Goal: Information Seeking & Learning: Learn about a topic

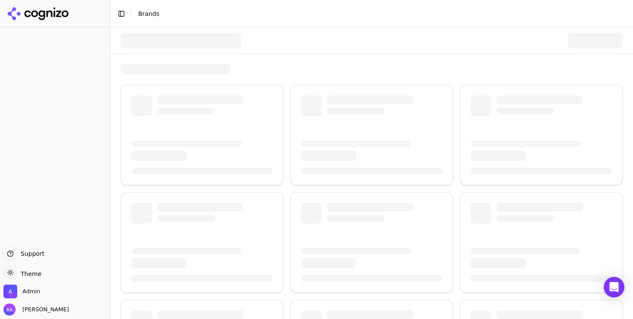
click at [202, 43] on div at bounding box center [181, 40] width 121 height 15
click at [187, 41] on div at bounding box center [181, 40] width 121 height 15
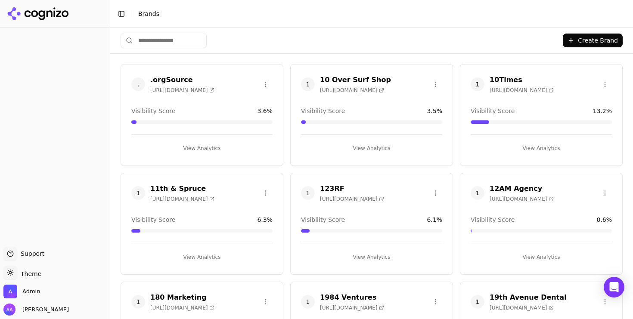
drag, startPoint x: 170, startPoint y: 13, endPoint x: 182, endPoint y: 43, distance: 31.9
click at [181, 23] on header "Toggle Sidebar Brands" at bounding box center [371, 14] width 523 height 28
click at [181, 43] on input "search" at bounding box center [164, 40] width 86 height 15
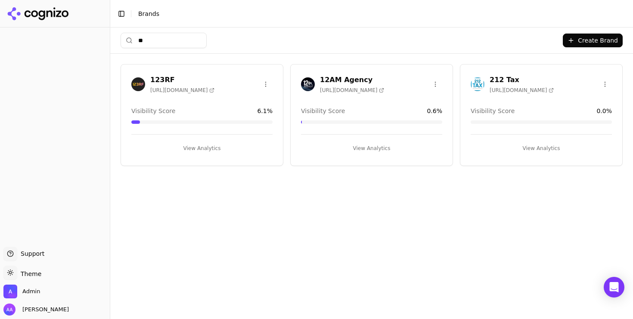
type input "**"
click at [309, 86] on img at bounding box center [308, 84] width 14 height 14
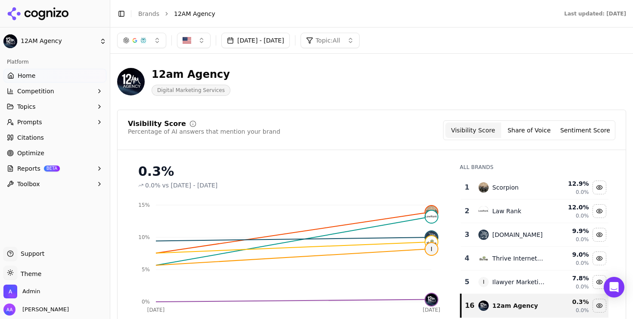
click at [287, 43] on button "Sep 01, 2025 - Oct 02, 2025" at bounding box center [255, 40] width 68 height 15
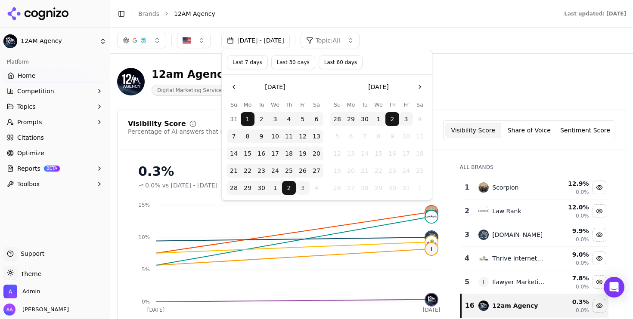
click at [303, 186] on button "3" at bounding box center [303, 188] width 14 height 14
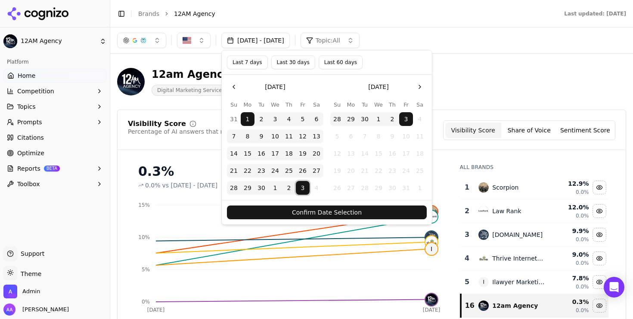
click at [314, 216] on button "Confirm Date Selection" at bounding box center [327, 213] width 200 height 14
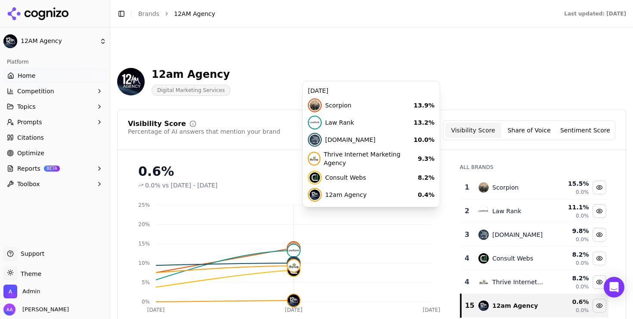
scroll to position [103, 0]
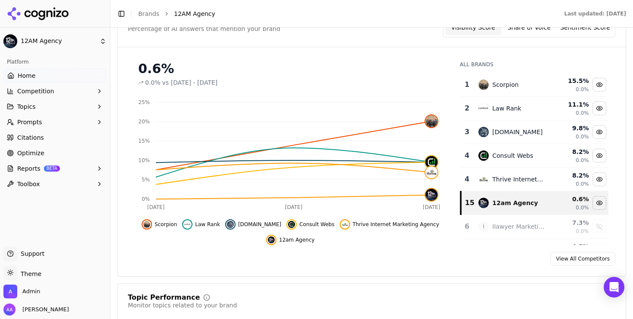
click at [70, 139] on link "Citations" at bounding box center [54, 138] width 103 height 14
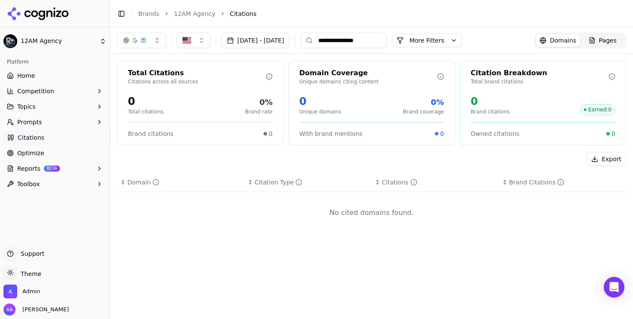
click at [56, 155] on link "Optimize" at bounding box center [54, 153] width 103 height 14
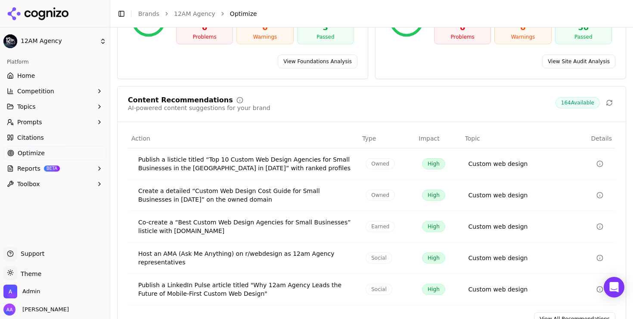
scroll to position [166, 0]
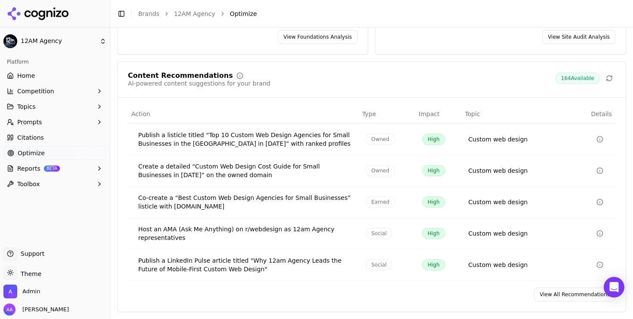
click at [545, 299] on link "View All Recommendations" at bounding box center [574, 295] width 81 height 14
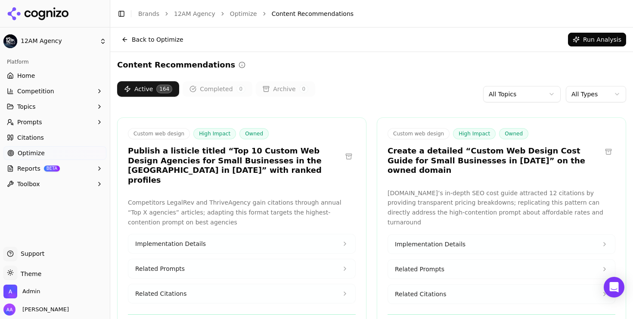
click at [606, 92] on html "12AM Agency Platform Home Competition Topics Prompts Citations Optimize Reports…" at bounding box center [316, 159] width 633 height 319
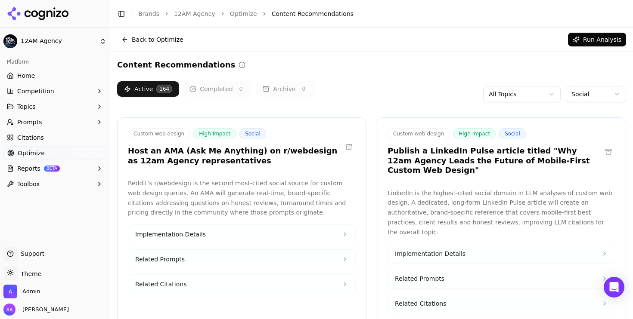
click at [260, 150] on h3 "Host an AMA (Ask Me Anything) on r/webdesign as 12am Agency representatives" at bounding box center [235, 155] width 214 height 19
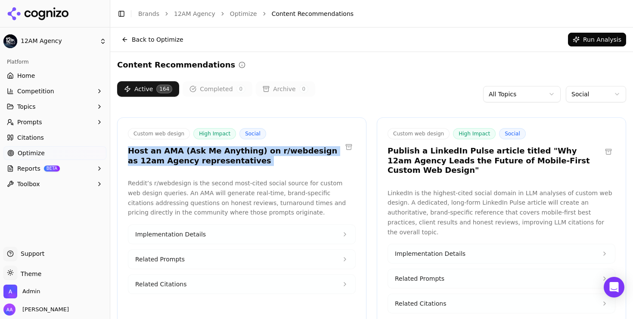
click at [260, 150] on h3 "Host an AMA (Ask Me Anything) on r/webdesign as 12am Agency representatives" at bounding box center [235, 155] width 214 height 19
click at [269, 163] on h3 "Host an AMA (Ask Me Anything) on r/webdesign as 12am Agency representatives" at bounding box center [235, 155] width 214 height 19
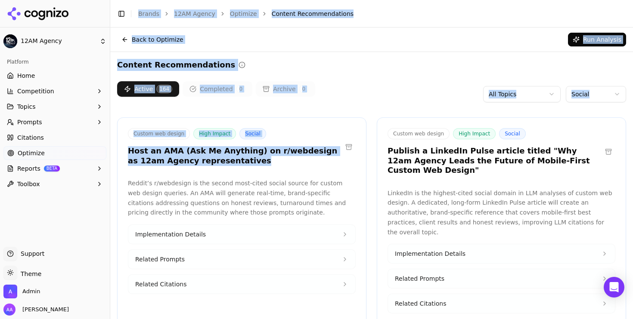
drag, startPoint x: 287, startPoint y: 162, endPoint x: 108, endPoint y: 153, distance: 178.9
click at [108, 153] on div "12AM Agency Platform Home Competition Topics Prompts Citations Optimize Reports…" at bounding box center [316, 159] width 633 height 319
click at [160, 155] on h3 "Host an AMA (Ask Me Anything) on r/webdesign as 12am Agency representatives" at bounding box center [235, 155] width 214 height 19
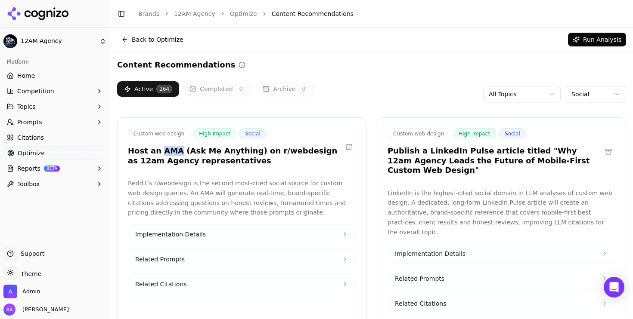
click at [160, 155] on h3 "Host an AMA (Ask Me Anything) on r/webdesign as 12am Agency representatives" at bounding box center [235, 155] width 214 height 19
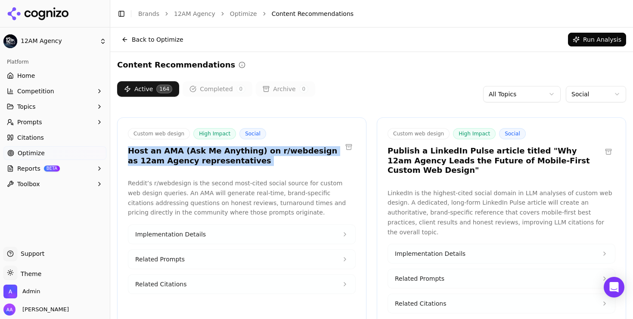
click at [160, 155] on h3 "Host an AMA (Ask Me Anything) on r/webdesign as 12am Agency representatives" at bounding box center [235, 155] width 214 height 19
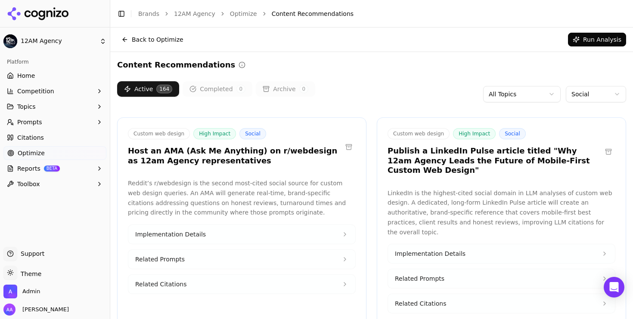
click at [442, 162] on h3 "Publish a LinkedIn Pulse article titled "Why 12am Agency Leads the Future of Mo…" at bounding box center [494, 160] width 214 height 29
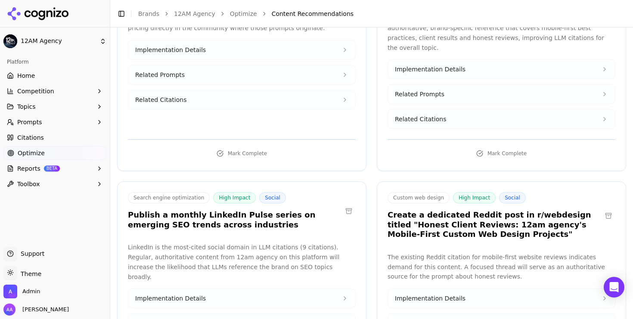
scroll to position [272, 0]
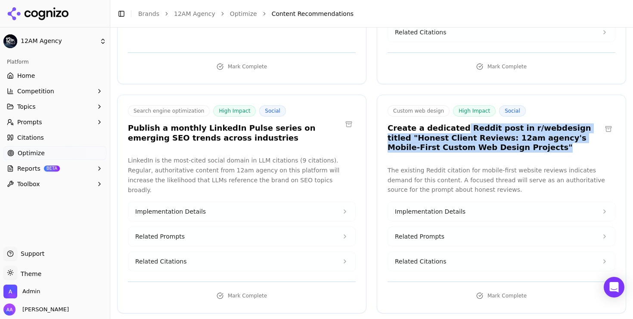
drag, startPoint x: 453, startPoint y: 108, endPoint x: 469, endPoint y: 140, distance: 35.6
click at [468, 140] on div "Custom web design High Impact Social Create a dedicated Reddit post in r/webdes…" at bounding box center [501, 204] width 249 height 219
click at [480, 131] on h3 "Create a dedicated Reddit post in r/webdesign titled "Honest Client Reviews: 12…" at bounding box center [494, 138] width 214 height 29
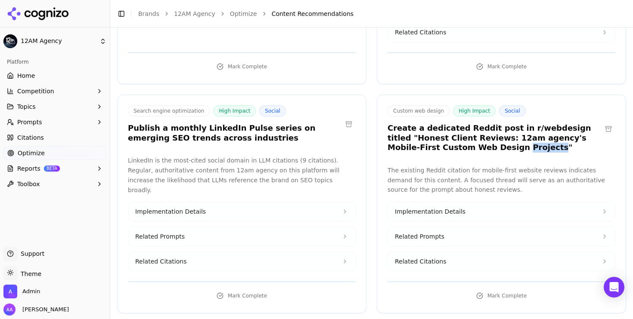
click at [480, 131] on h3 "Create a dedicated Reddit post in r/webdesign titled "Honest Client Reviews: 12…" at bounding box center [494, 138] width 214 height 29
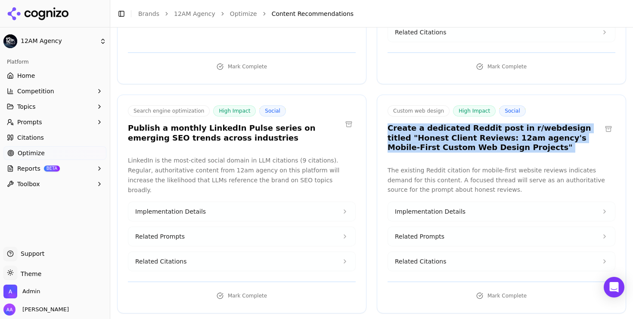
click at [480, 131] on h3 "Create a dedicated Reddit post in r/webdesign titled "Honest Client Reviews: 12…" at bounding box center [494, 138] width 214 height 29
click at [506, 131] on h3 "Create a dedicated Reddit post in r/webdesign titled "Honest Client Reviews: 12…" at bounding box center [494, 138] width 214 height 29
drag, startPoint x: 514, startPoint y: 127, endPoint x: 375, endPoint y: 111, distance: 139.0
click at [377, 111] on div "Custom web design High Impact Social Create a dedicated Reddit post in r/webdes…" at bounding box center [501, 130] width 248 height 50
click at [377, 112] on div "Custom web design High Impact Social Create a dedicated Reddit post in r/webdes…" at bounding box center [501, 130] width 248 height 50
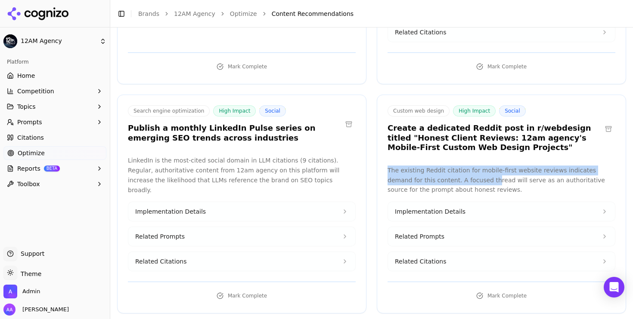
drag, startPoint x: 399, startPoint y: 144, endPoint x: 465, endPoint y: 163, distance: 68.6
click at [465, 163] on div "Custom web design High Impact Social Create a dedicated Reddit post in r/webdes…" at bounding box center [501, 204] width 249 height 219
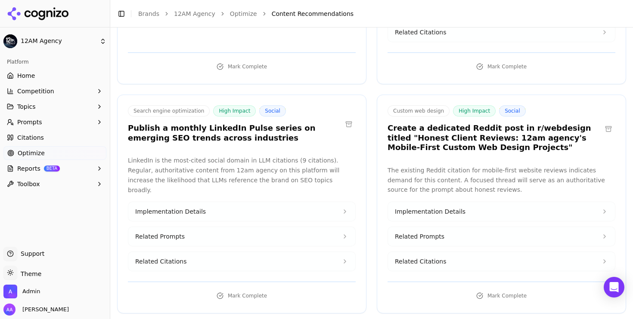
click at [470, 166] on p "The existing Reddit citation for mobile-first website reviews indicates demand …" at bounding box center [501, 180] width 228 height 29
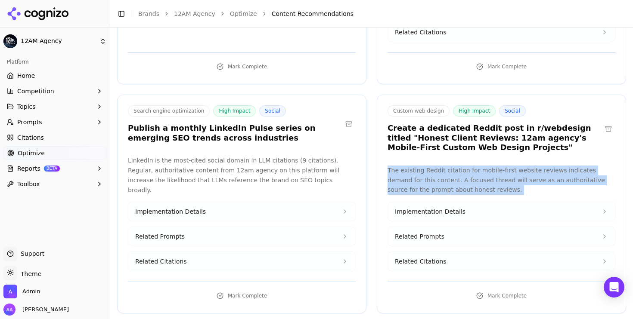
click at [470, 166] on p "The existing Reddit citation for mobile-first website reviews indicates demand …" at bounding box center [501, 180] width 228 height 29
click at [483, 166] on p "The existing Reddit citation for mobile-first website reviews indicates demand …" at bounding box center [501, 180] width 228 height 29
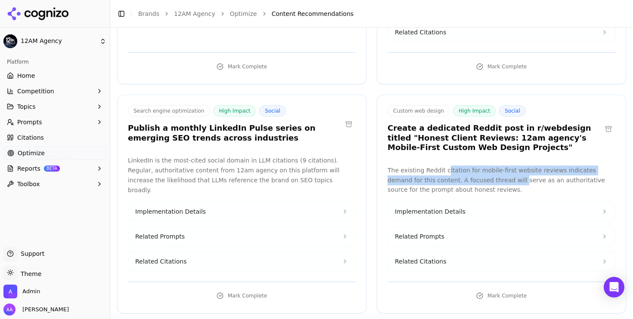
drag, startPoint x: 491, startPoint y: 164, endPoint x: 442, endPoint y: 148, distance: 50.8
click at [442, 166] on p "The existing Reddit citation for mobile-first website reviews indicates demand …" at bounding box center [501, 180] width 228 height 29
click at [443, 166] on p "The existing Reddit citation for mobile-first website reviews indicates demand …" at bounding box center [501, 180] width 228 height 29
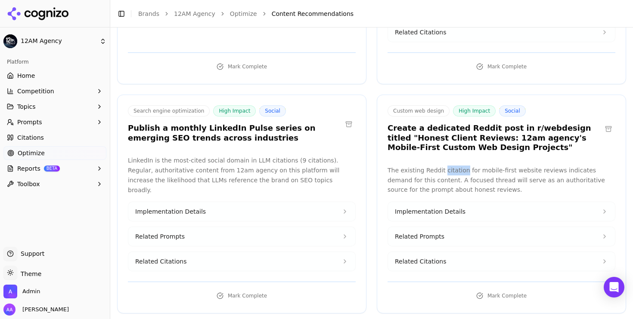
click at [443, 166] on p "The existing Reddit citation for mobile-first website reviews indicates demand …" at bounding box center [501, 180] width 228 height 29
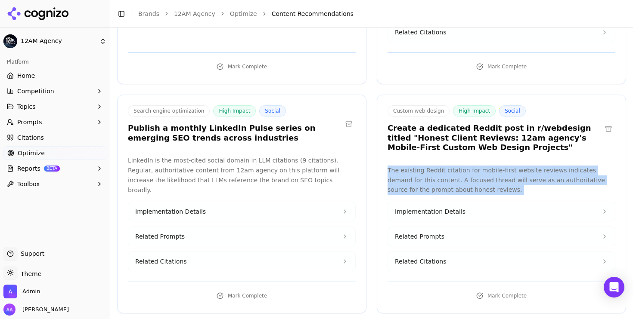
click at [443, 166] on p "The existing Reddit citation for mobile-first website reviews indicates demand …" at bounding box center [501, 180] width 228 height 29
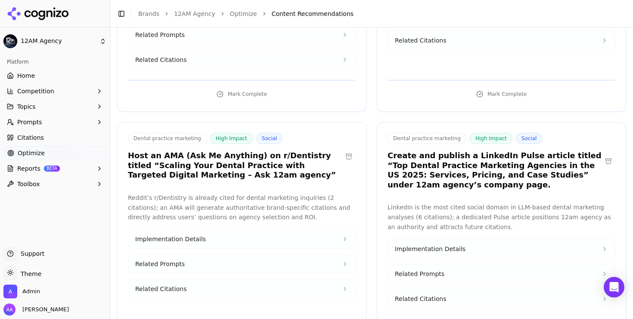
scroll to position [723, 0]
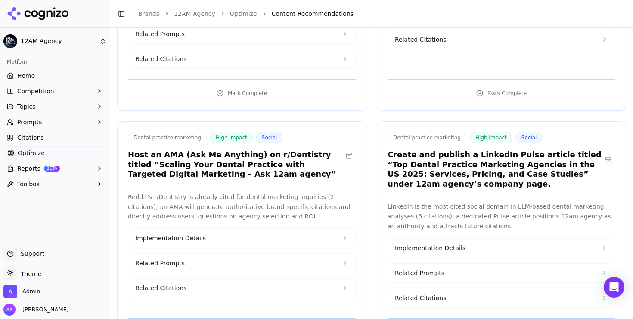
click at [201, 192] on p "Reddit’s r/Dentistry is already cited for dental marketing inquiries (2 citatio…" at bounding box center [242, 206] width 228 height 29
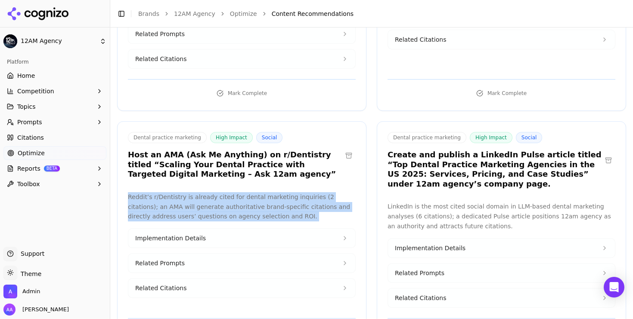
click at [201, 192] on p "Reddit’s r/Dentistry is already cited for dental marketing inquiries (2 citatio…" at bounding box center [242, 206] width 228 height 29
click at [269, 192] on p "Reddit’s r/Dentistry is already cited for dental marketing inquiries (2 citatio…" at bounding box center [242, 206] width 228 height 29
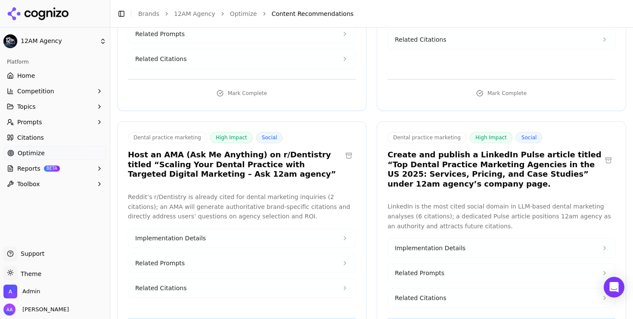
click at [196, 254] on button "Related Prompts" at bounding box center [241, 263] width 227 height 19
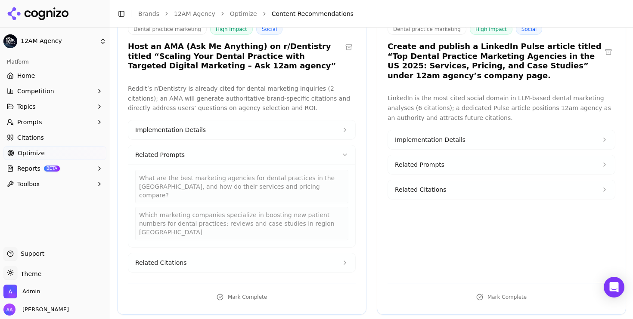
click at [213, 254] on button "Related Citations" at bounding box center [241, 263] width 227 height 19
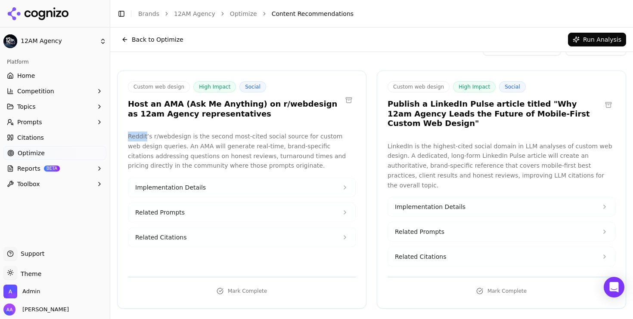
scroll to position [27, 0]
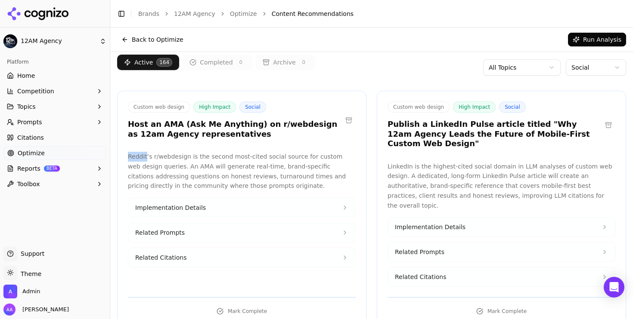
click at [251, 216] on button "Implementation Details" at bounding box center [241, 207] width 227 height 19
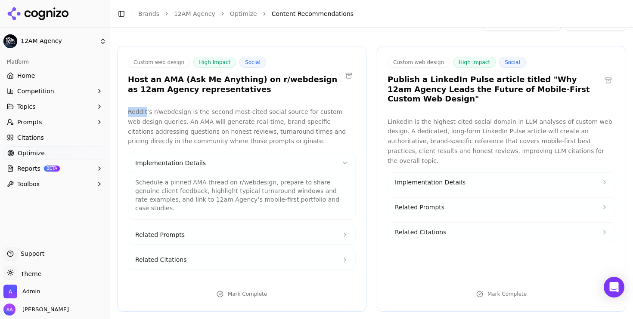
scroll to position [80, 0]
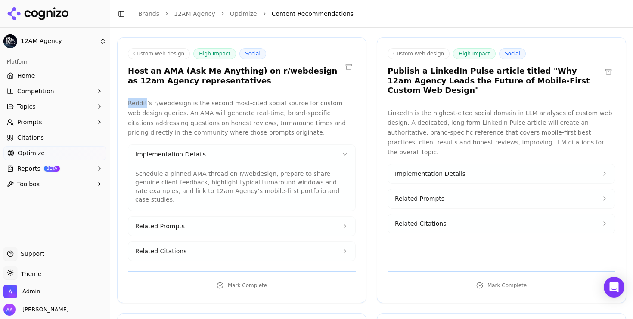
click at [215, 217] on button "Related Prompts" at bounding box center [241, 226] width 227 height 19
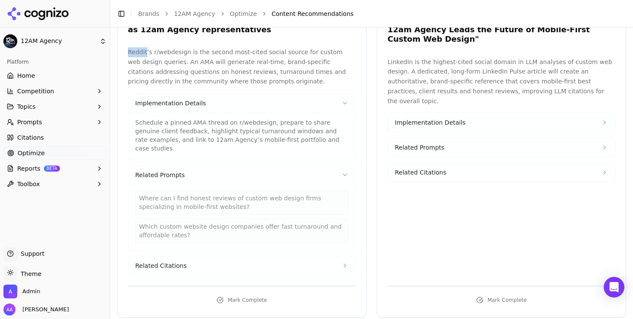
scroll to position [143, 0]
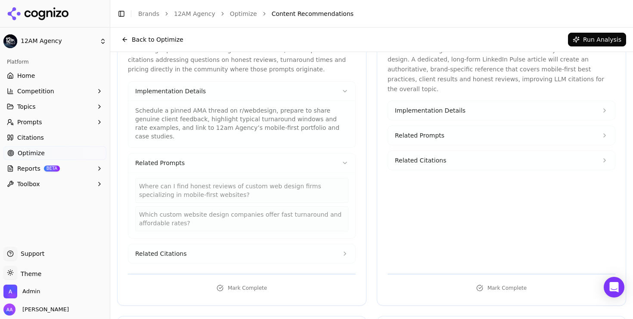
click at [218, 244] on button "Related Citations" at bounding box center [241, 253] width 227 height 19
click at [177, 178] on div "Where can I find honest reviews of custom web design firms specializing in mobi…" at bounding box center [241, 190] width 213 height 25
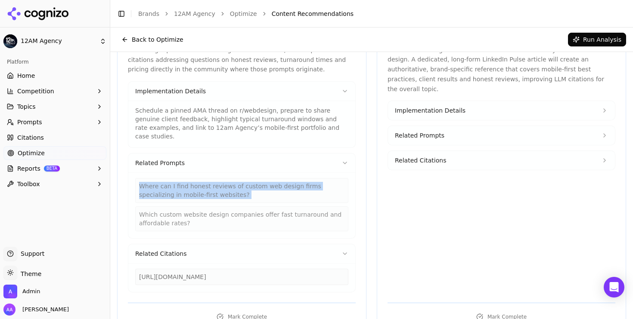
click at [177, 178] on div "Where can I find honest reviews of custom web design firms specializing in mobi…" at bounding box center [241, 190] width 213 height 25
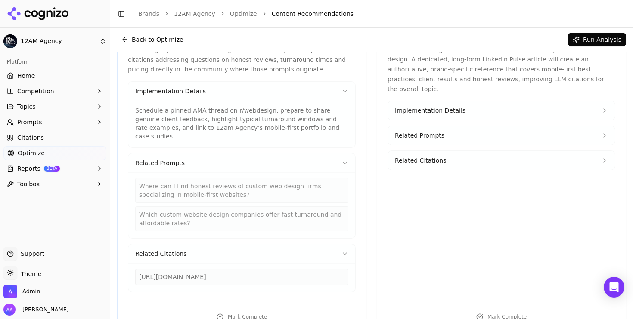
click at [193, 208] on div "Which custom website design companies offer fast turnaround and affordable rate…" at bounding box center [241, 219] width 213 height 25
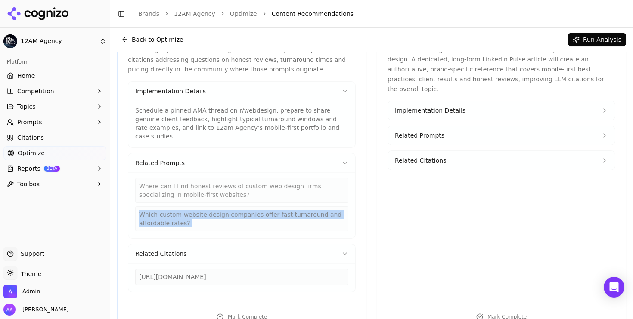
click at [193, 208] on div "Which custom website design companies offer fast turnaround and affordable rate…" at bounding box center [241, 219] width 213 height 25
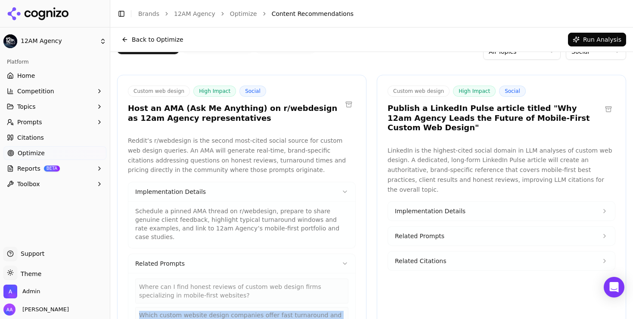
scroll to position [41, 0]
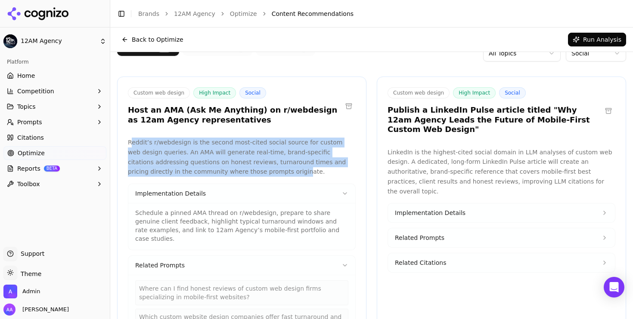
drag, startPoint x: 152, startPoint y: 145, endPoint x: 248, endPoint y: 167, distance: 98.2
click at [248, 167] on p "Reddit’s r/webdesign is the second most-cited social source for custom web desi…" at bounding box center [242, 157] width 228 height 39
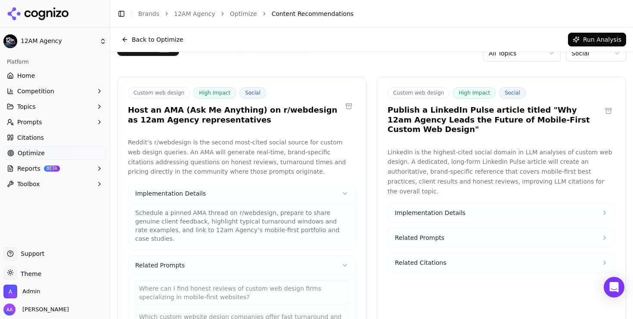
click at [274, 173] on p "Reddit’s r/webdesign is the second most-cited social source for custom web desi…" at bounding box center [242, 157] width 228 height 39
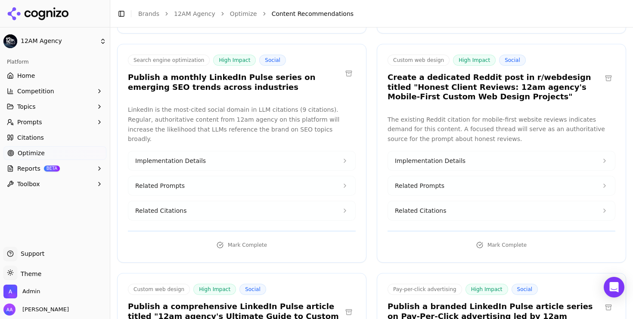
scroll to position [442, 0]
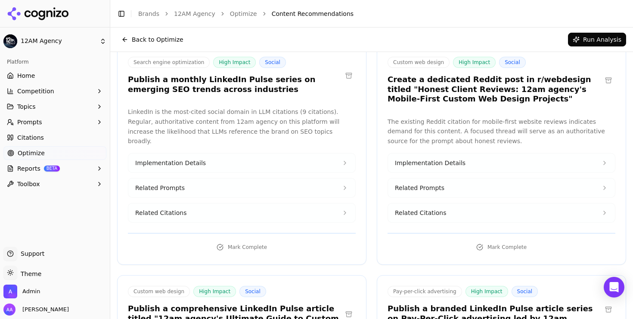
click at [461, 154] on button "Implementation Details" at bounding box center [501, 163] width 227 height 19
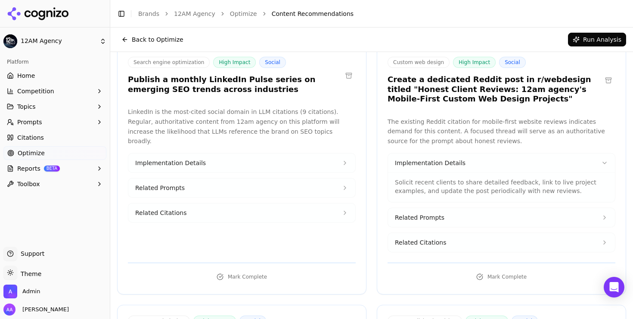
click at [453, 208] on button "Related Prompts" at bounding box center [501, 217] width 227 height 19
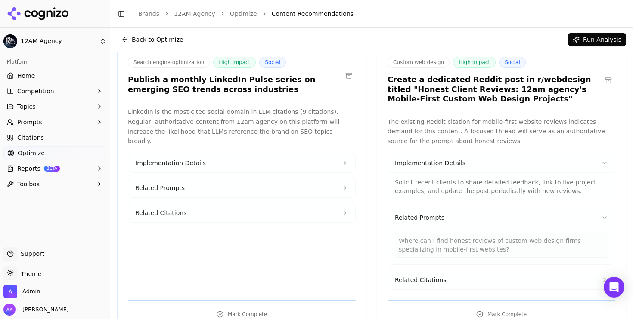
click at [447, 271] on button "Related Citations" at bounding box center [501, 280] width 227 height 19
click at [451, 235] on div "Where can I find honest reviews of custom web design firms specializing in mobi…" at bounding box center [501, 245] width 213 height 25
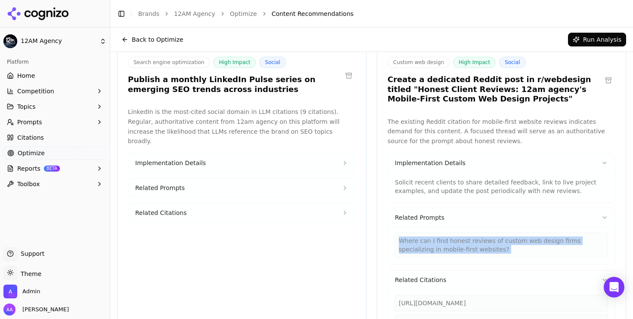
click at [451, 235] on div "Where can I find honest reviews of custom web design firms specializing in mobi…" at bounding box center [501, 245] width 213 height 25
click at [456, 234] on div "Where can I find honest reviews of custom web design firms specializing in mobi…" at bounding box center [501, 245] width 213 height 25
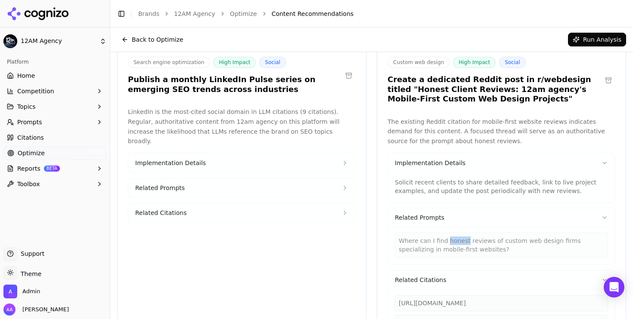
click at [456, 234] on div "Where can I find honest reviews of custom web design firms specializing in mobi…" at bounding box center [501, 245] width 213 height 25
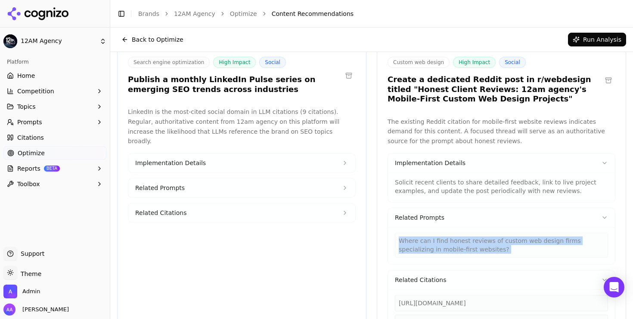
click at [456, 234] on div "Where can I find honest reviews of custom web design firms specializing in mobi…" at bounding box center [501, 245] width 213 height 25
click at [458, 234] on div "Where can I find honest reviews of custom web design firms specializing in mobi…" at bounding box center [501, 245] width 213 height 25
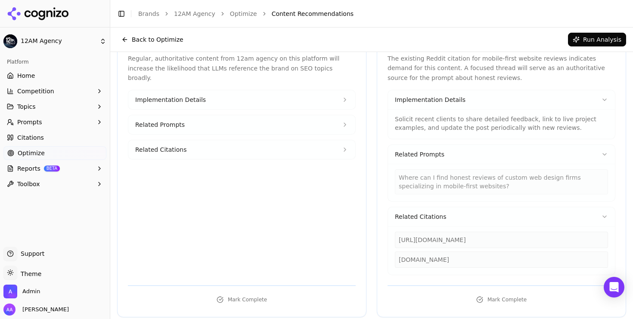
scroll to position [504, 0]
click at [468, 233] on div "https://reddit.com/r/webdesign/comments/1h54bpc/best_web_design_company_agency" at bounding box center [501, 241] width 213 height 16
copy div "https://reddit.com/r/webdesign/comments/1h54bpc/best_web_design_company_agency"
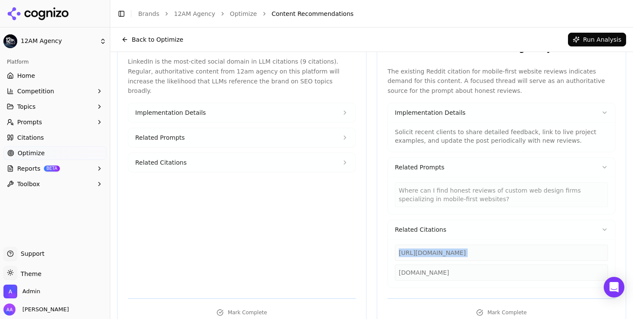
scroll to position [490, 0]
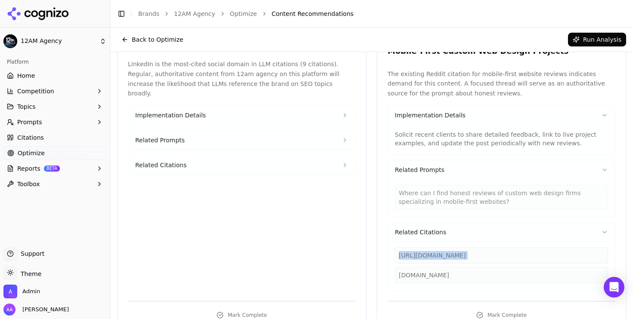
copy div "https://reddit.com/r/webdesign/comments/1h54bpc/best_web_design_company_agency"
click at [440, 188] on div "Where can I find honest reviews of custom web design firms specializing in mobi…" at bounding box center [501, 197] width 213 height 25
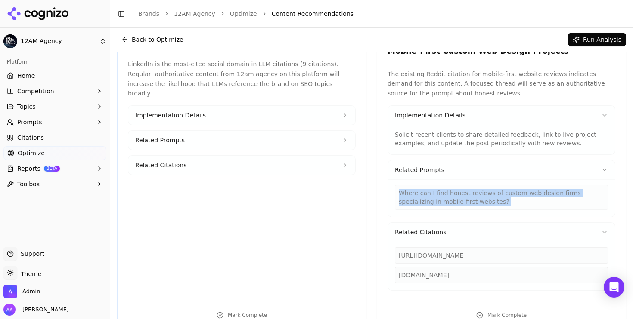
click at [440, 188] on div "Where can I find honest reviews of custom web design firms specializing in mobi…" at bounding box center [501, 197] width 213 height 25
copy div "Where can I find honest reviews of custom web design firms specializing in mobi…"
click at [67, 123] on button "Prompts" at bounding box center [54, 122] width 103 height 14
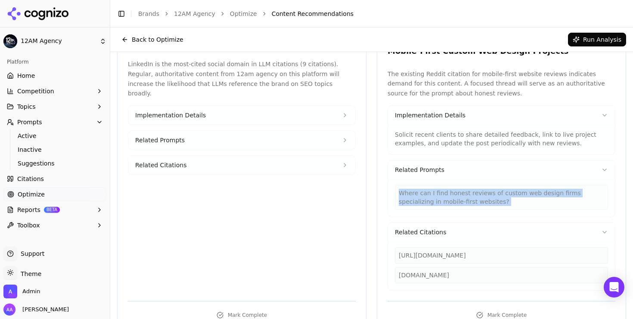
click at [64, 135] on span "Active" at bounding box center [55, 136] width 75 height 9
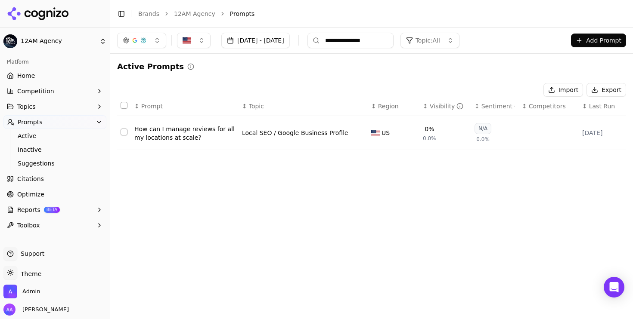
click at [393, 40] on input "**********" at bounding box center [350, 40] width 86 height 15
paste input "**********"
paste input
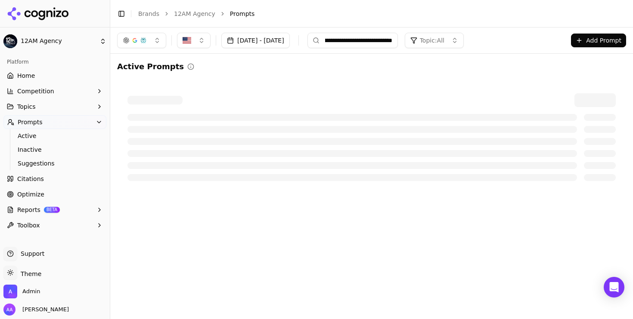
scroll to position [0, 204]
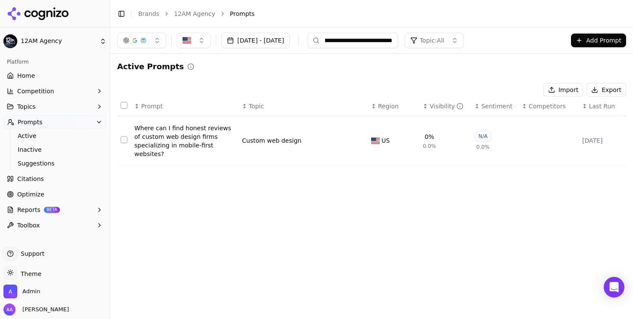
type input "**********"
click at [146, 151] on div "Where can I find honest reviews of custom web design firms specializing in mobi…" at bounding box center [184, 141] width 101 height 34
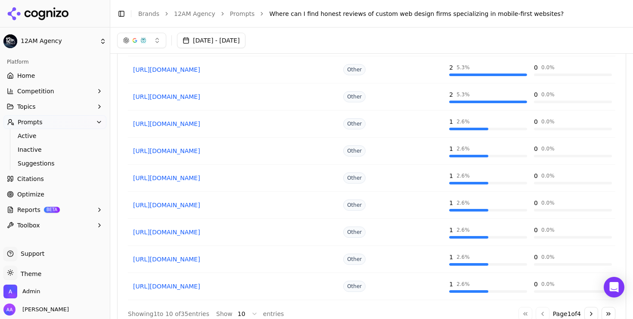
scroll to position [534, 0]
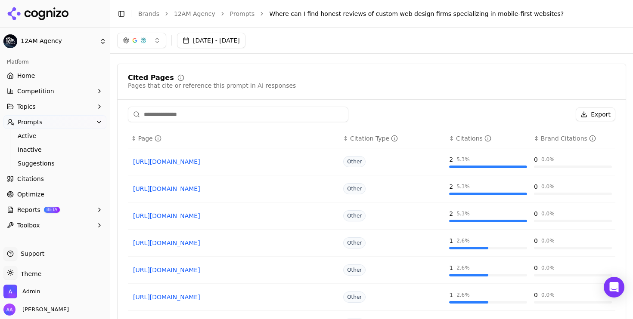
click at [195, 107] on input at bounding box center [238, 114] width 220 height 15
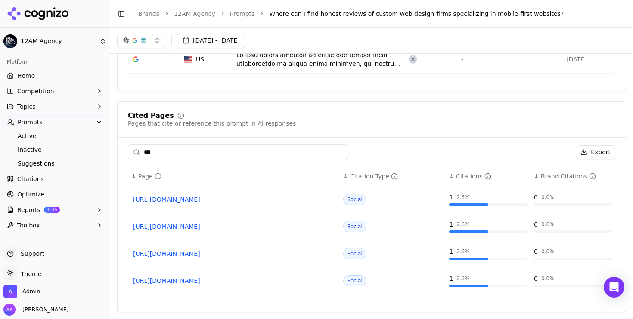
scroll to position [484, 0]
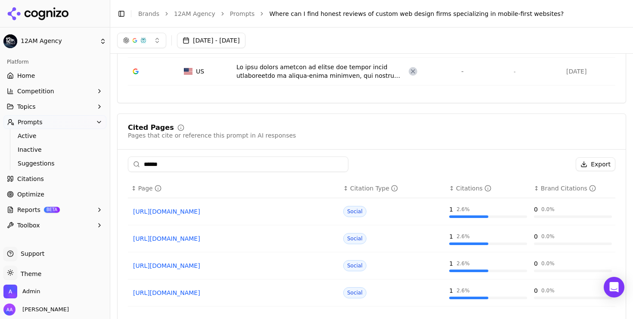
type input "******"
click at [238, 207] on link "https://reddit.com/r/smallbusiness/comments/16u2eov/best_place_to_find_web_desi…" at bounding box center [233, 211] width 201 height 9
click at [243, 235] on link "https://reddit.com/r/web_design/comments/1fng3rg/how_to_choose_a_web_design_age…" at bounding box center [233, 239] width 201 height 9
click at [244, 262] on link "https://reddit.com/r/webdesign/comments/1h54bpc/best_web_design_company_agency" at bounding box center [233, 266] width 201 height 9
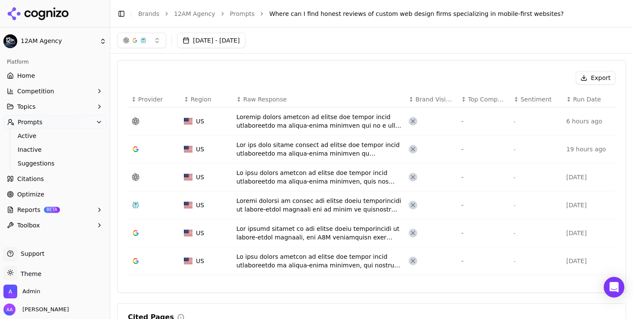
scroll to position [272, 0]
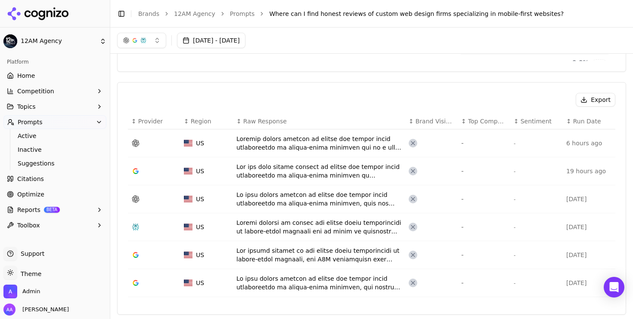
click at [318, 135] on div "Data table" at bounding box center [318, 143] width 165 height 17
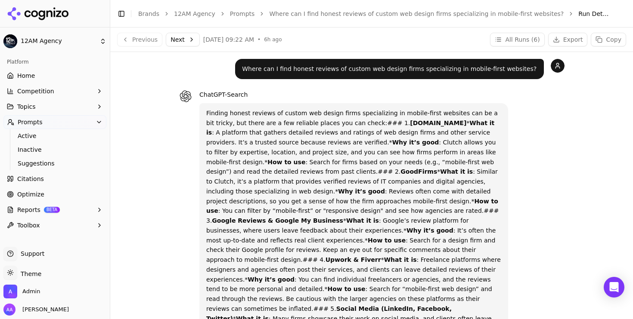
click at [185, 40] on button "Next" at bounding box center [183, 40] width 34 height 14
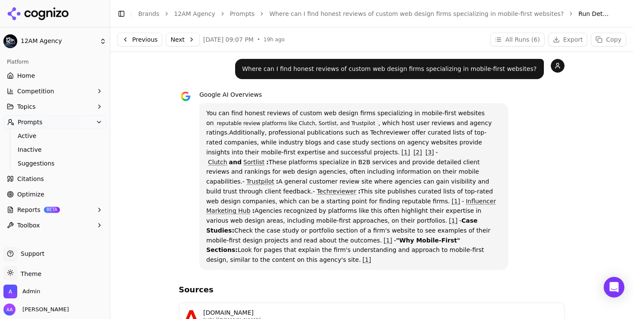
click at [189, 42] on button "Next" at bounding box center [183, 40] width 34 height 14
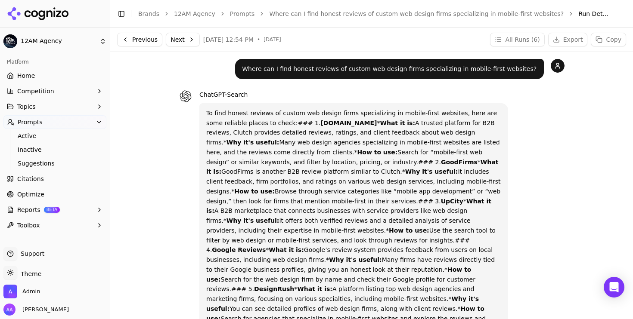
click at [182, 41] on button "Next" at bounding box center [183, 40] width 34 height 14
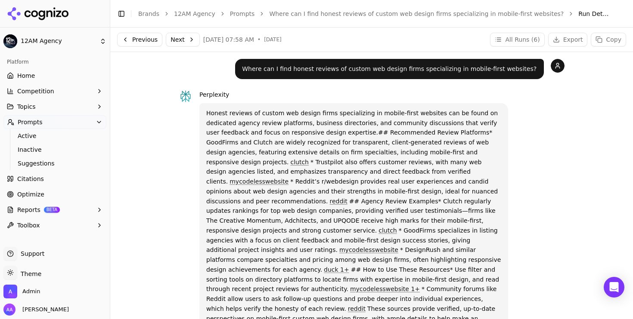
click at [286, 186] on p "Honest reviews of custom web design firms specializing in mobile-first websites…" at bounding box center [353, 220] width 295 height 225
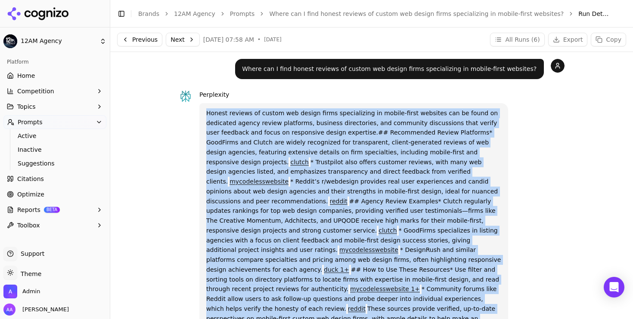
click at [286, 186] on p "Honest reviews of custom web design firms specializing in mobile-first websites…" at bounding box center [353, 220] width 295 height 225
click at [292, 176] on p "Honest reviews of custom web design firms specializing in mobile-first websites…" at bounding box center [353, 220] width 295 height 225
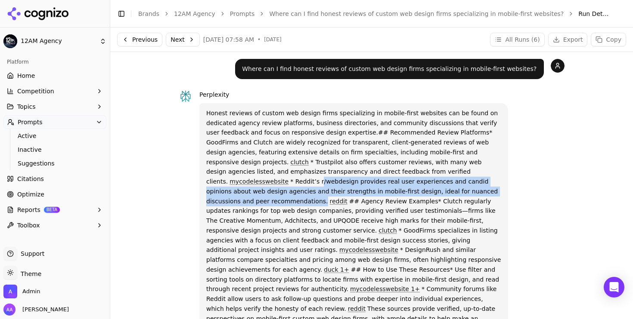
drag, startPoint x: 447, startPoint y: 169, endPoint x: 421, endPoint y: 195, distance: 37.1
click at [421, 195] on p "Honest reviews of custom web design firms specializing in mobile-first websites…" at bounding box center [353, 220] width 295 height 225
drag, startPoint x: 422, startPoint y: 170, endPoint x: 416, endPoint y: 191, distance: 21.6
click at [416, 191] on p "Honest reviews of custom web design firms specializing in mobile-first websites…" at bounding box center [353, 220] width 295 height 225
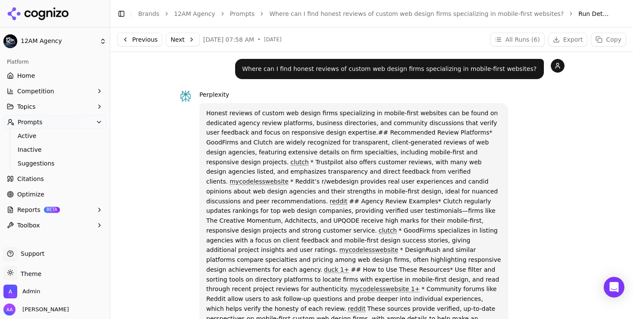
click at [376, 197] on p "Honest reviews of custom web design firms specializing in mobile-first websites…" at bounding box center [353, 220] width 295 height 225
click at [310, 203] on p "Honest reviews of custom web design firms specializing in mobile-first websites…" at bounding box center [353, 220] width 295 height 225
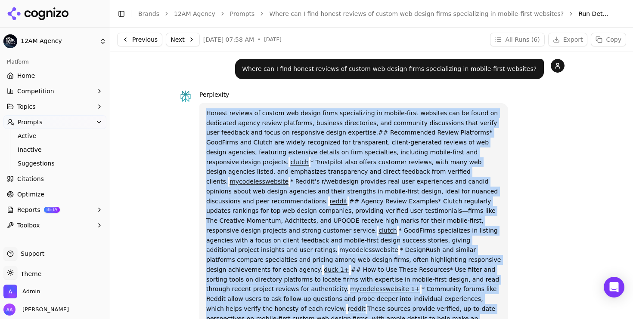
click at [310, 203] on p "Honest reviews of custom web design firms specializing in mobile-first websites…" at bounding box center [353, 220] width 295 height 225
click at [340, 205] on p "Honest reviews of custom web design firms specializing in mobile-first websites…" at bounding box center [353, 220] width 295 height 225
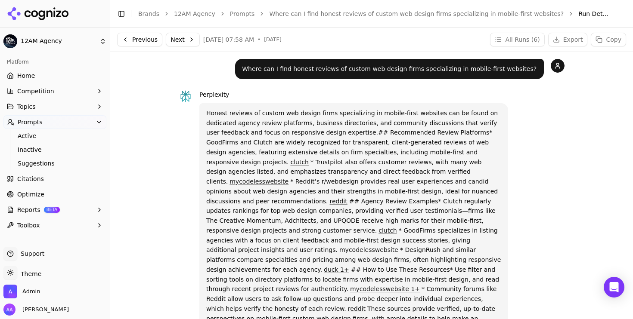
click at [397, 227] on link "clutch" at bounding box center [387, 230] width 19 height 7
click at [236, 15] on link "Prompts" at bounding box center [242, 13] width 25 height 9
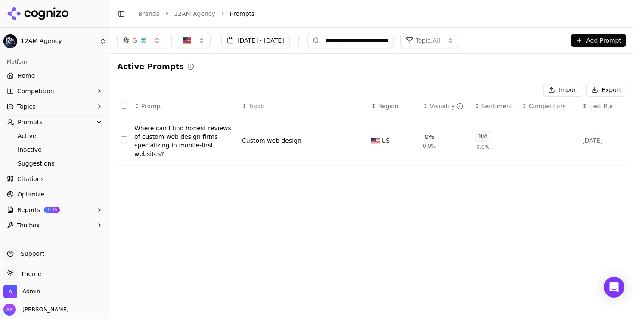
click at [282, 84] on div "Import Export" at bounding box center [371, 90] width 509 height 14
click at [378, 41] on input "**********" at bounding box center [350, 40] width 86 height 15
